Goal: Information Seeking & Learning: Understand process/instructions

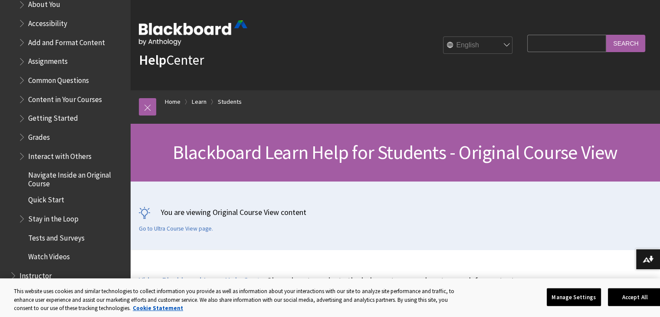
scroll to position [1062, 0]
click at [35, 56] on span "Assignments" at bounding box center [48, 59] width 40 height 12
click at [23, 63] on span "Book outline for Blackboard Learn Help" at bounding box center [22, 58] width 9 height 11
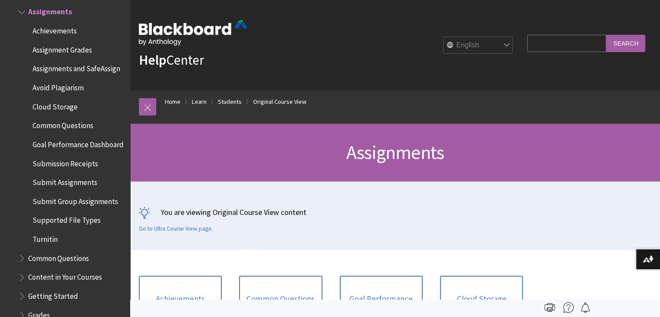
scroll to position [1110, 0]
click at [45, 46] on span "Assignment Grades" at bounding box center [62, 49] width 59 height 12
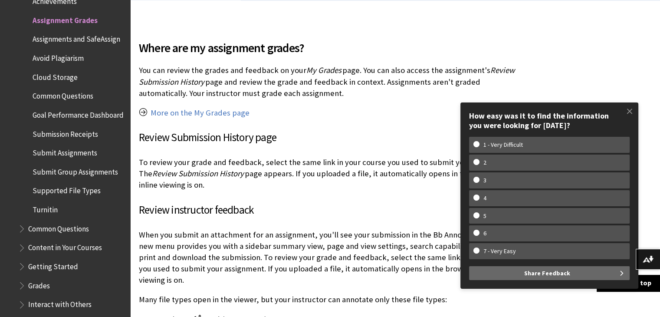
scroll to position [250, 0]
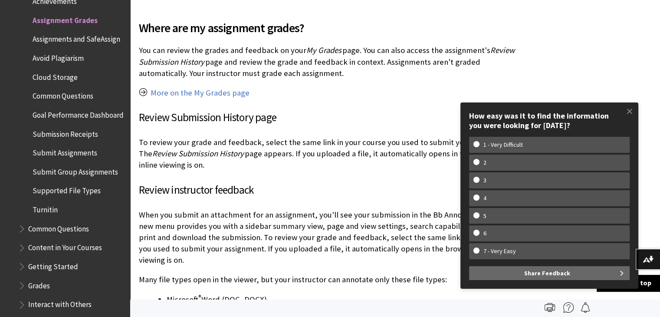
scroll to position [269, 0]
click at [201, 94] on link "More on the My Grades page" at bounding box center [200, 93] width 99 height 10
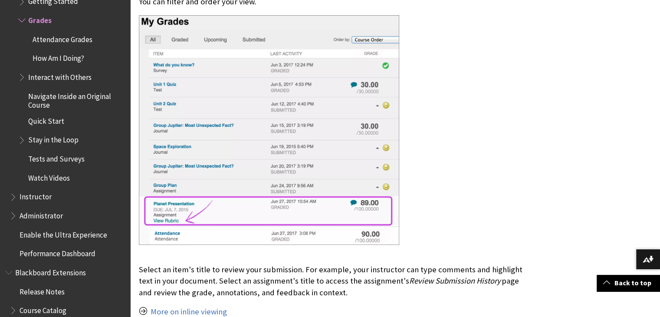
scroll to position [1235, 0]
